Goal: Ask a question

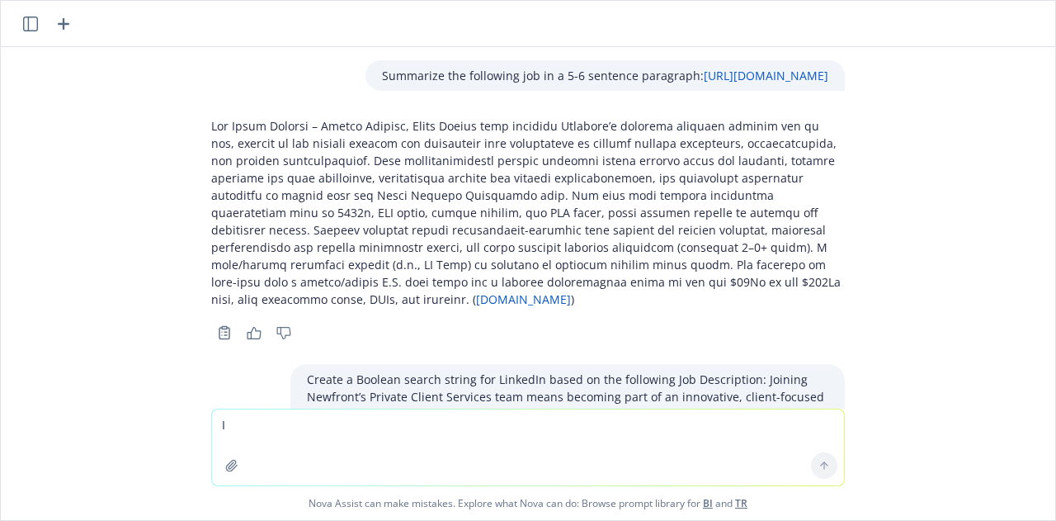
scroll to position [5628, 0]
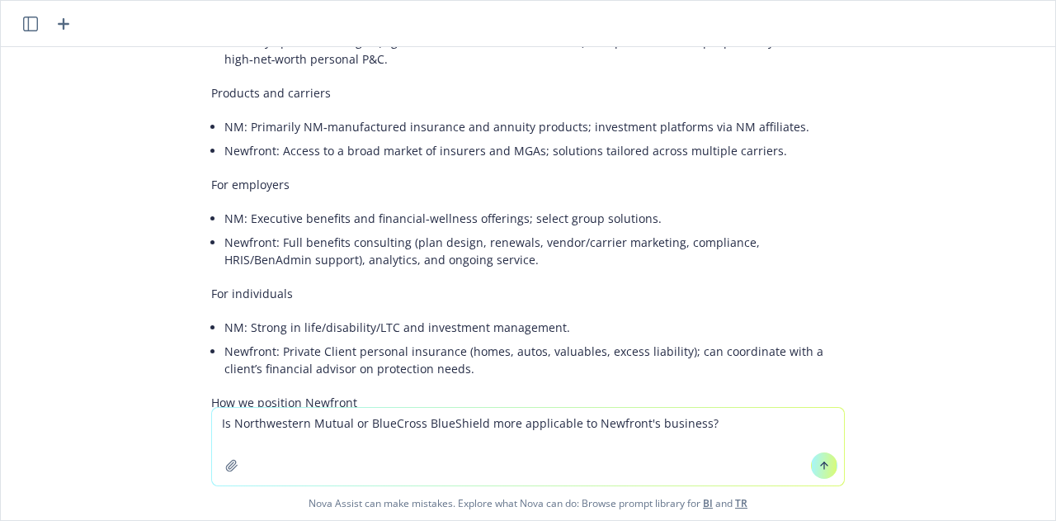
type textarea "Is Northwestern Mutual or BlueCross BlueShield more applicable to Newfront's bu…"
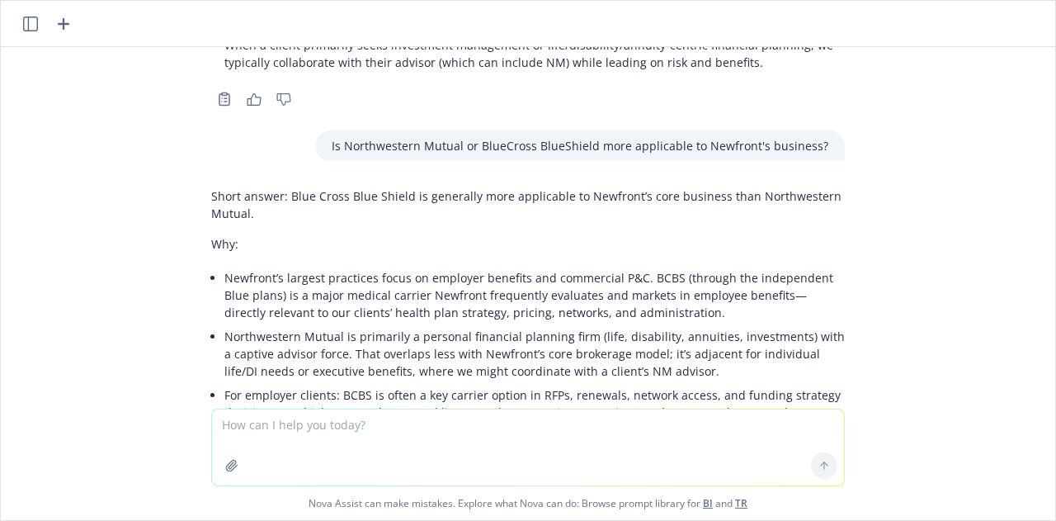
scroll to position [6060, 0]
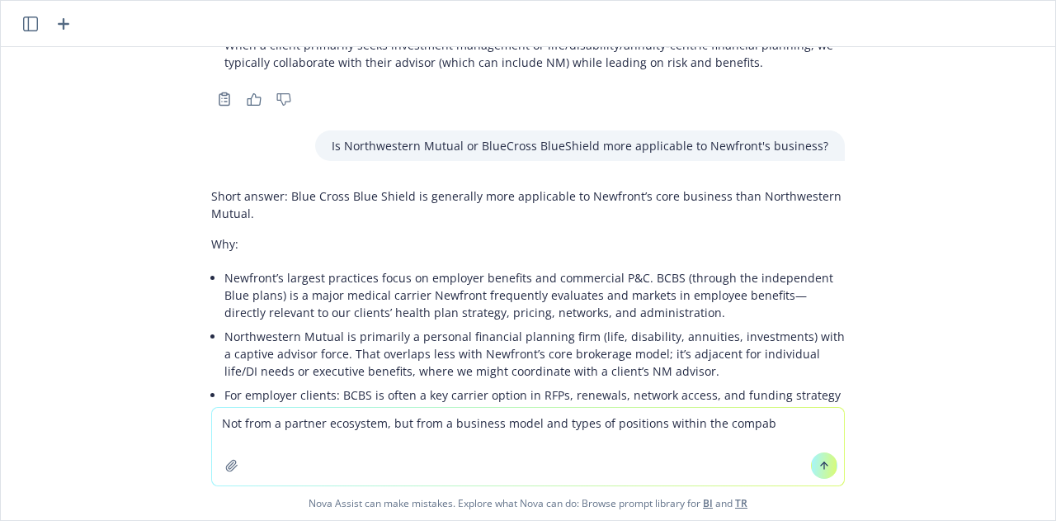
type textarea "Not from a partner ecosystem, but from a business model and types of positions …"
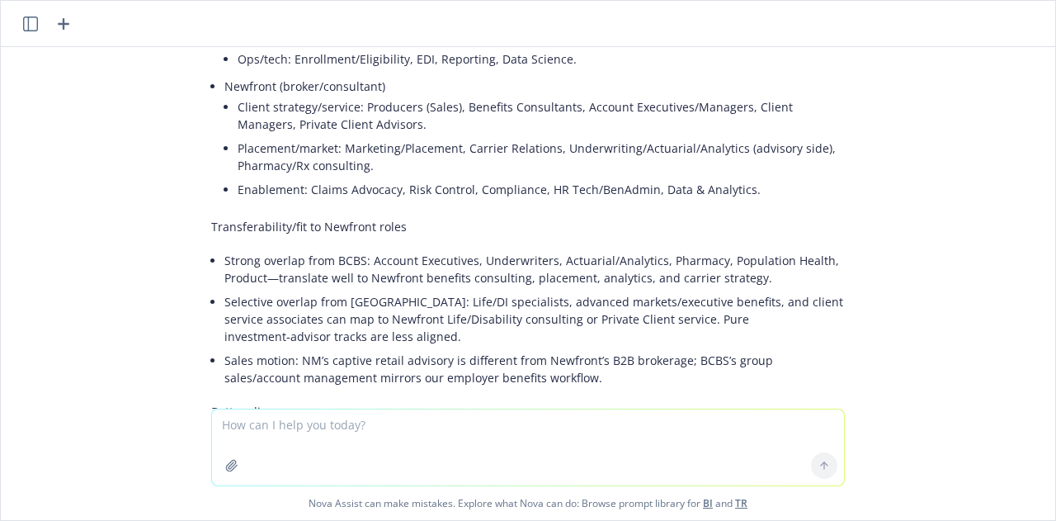
scroll to position [7098, 0]
